Goal: Find specific page/section: Find specific page/section

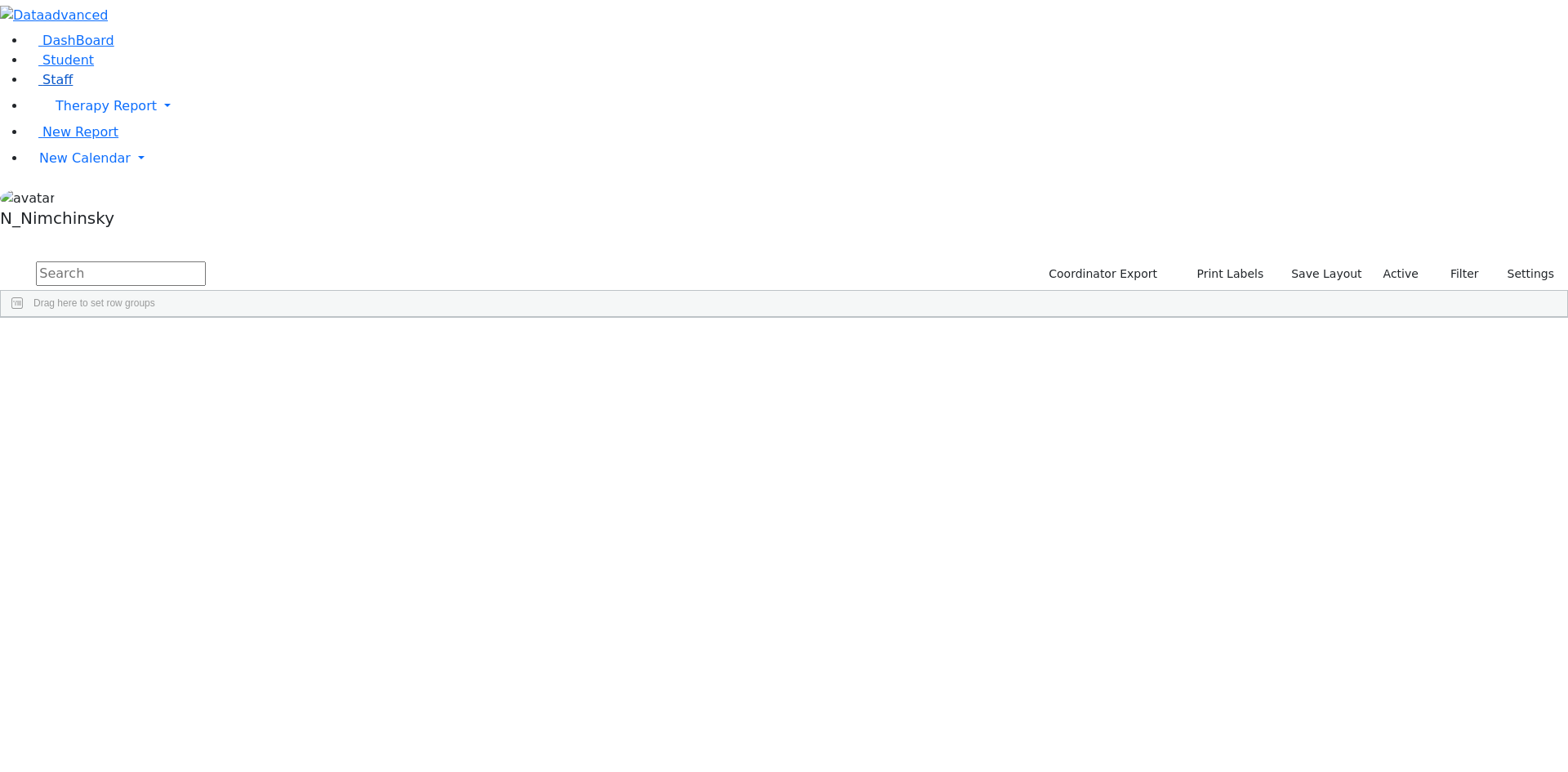
click at [51, 87] on span "Staff" at bounding box center [57, 79] width 30 height 15
click at [206, 261] on input "text" at bounding box center [121, 273] width 169 height 24
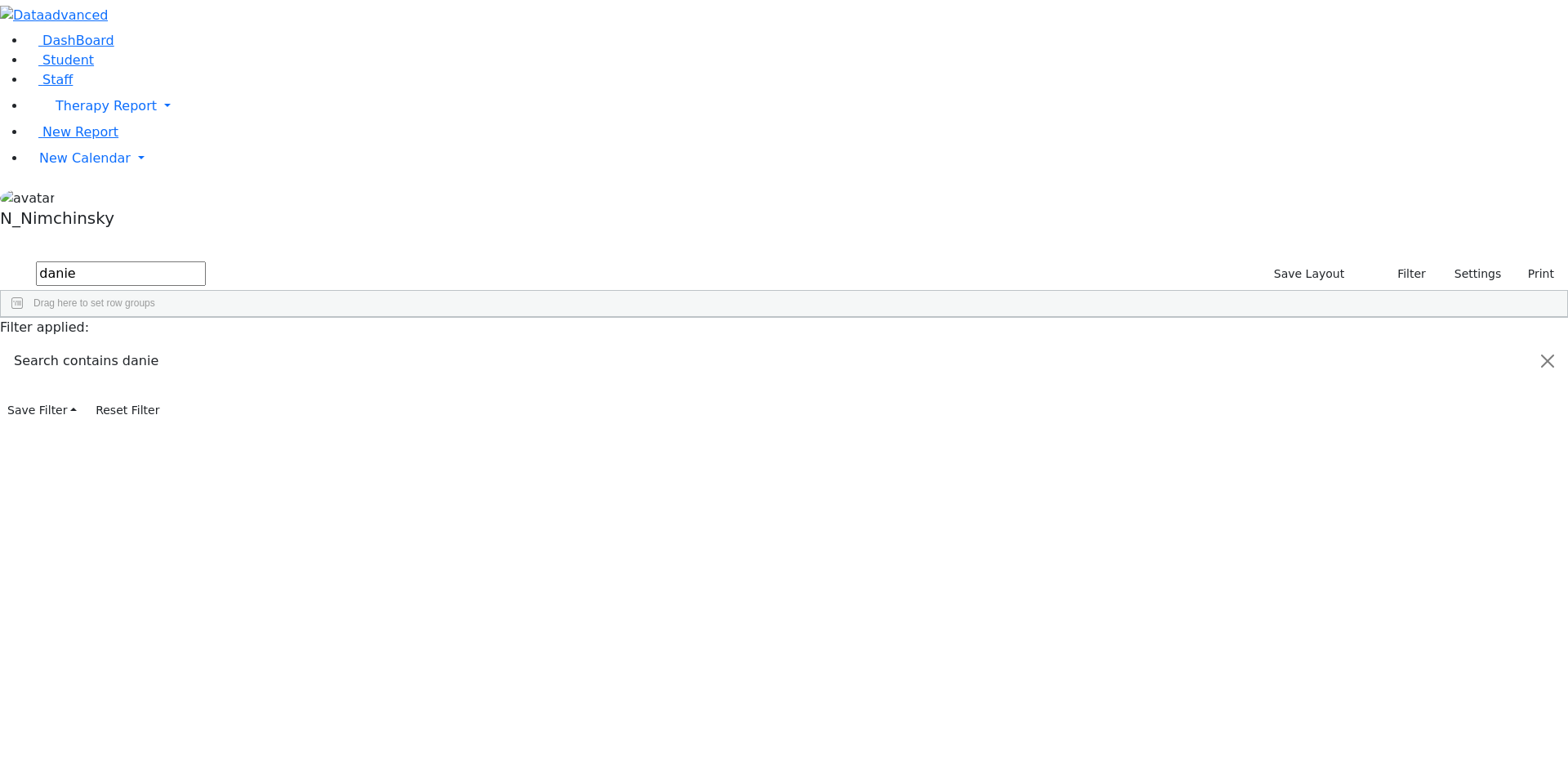
type input "danie"
click at [189, 343] on div "[PERSON_NAME]" at bounding box center [140, 354] width 96 height 23
